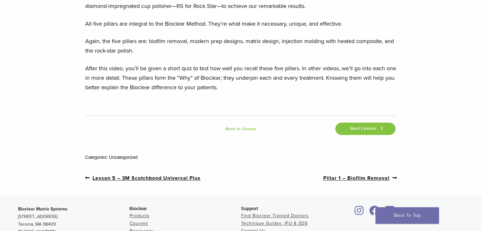
scroll to position [949, 0]
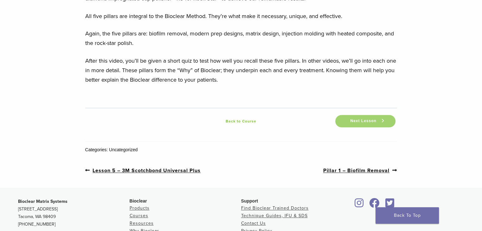
click at [365, 121] on span "Next Lesson" at bounding box center [364, 121] width 34 height 5
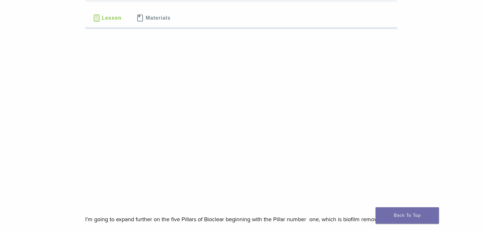
scroll to position [68, 0]
click at [151, 19] on span "Materials" at bounding box center [158, 18] width 25 height 5
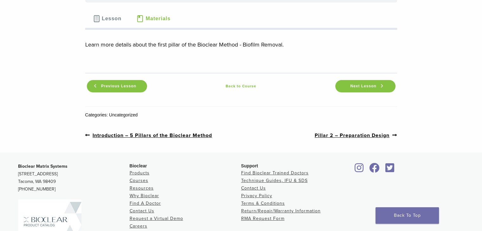
click at [104, 21] on span "Lesson" at bounding box center [112, 18] width 20 height 5
